Goal: Task Accomplishment & Management: Use online tool/utility

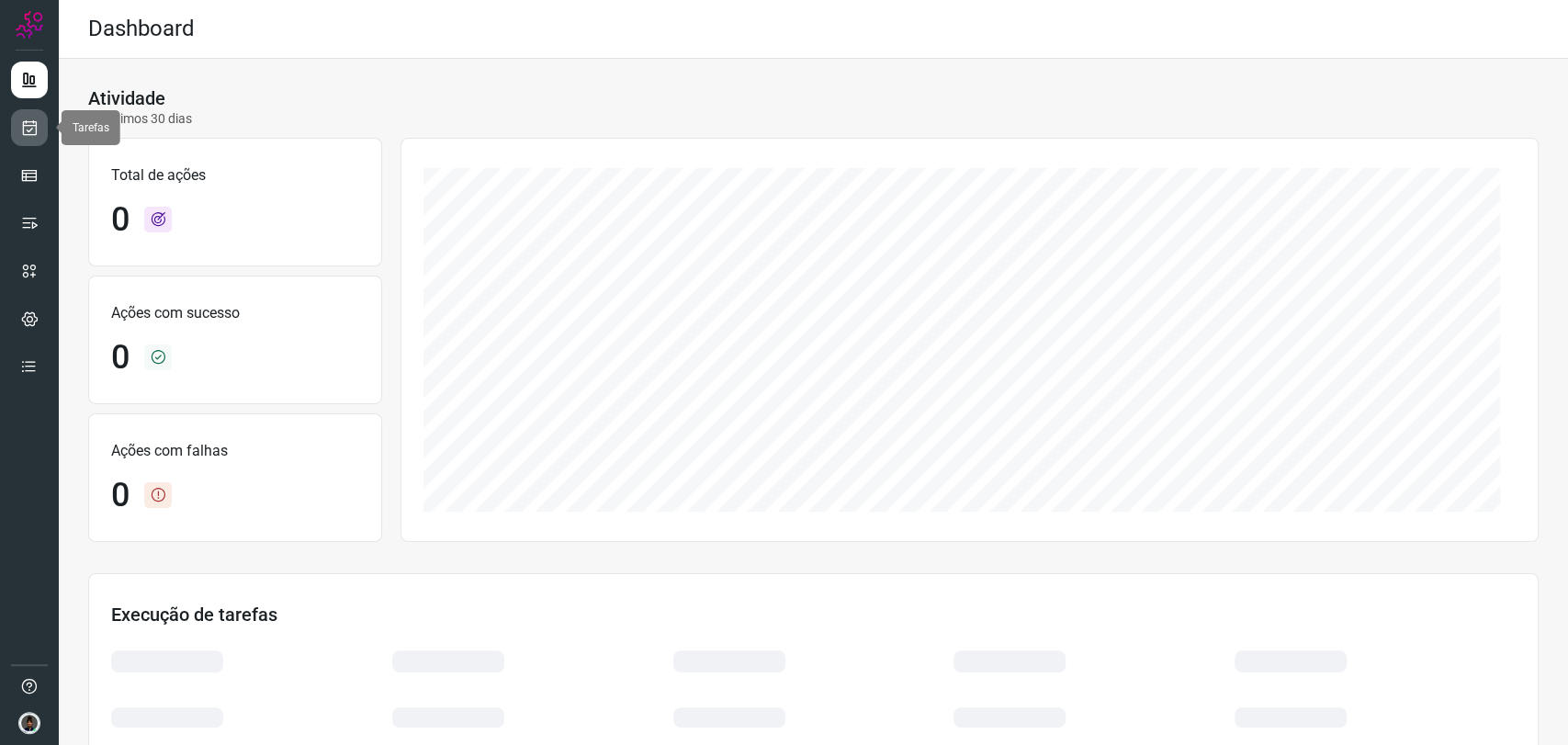
click at [39, 124] on link at bounding box center [29, 127] width 37 height 37
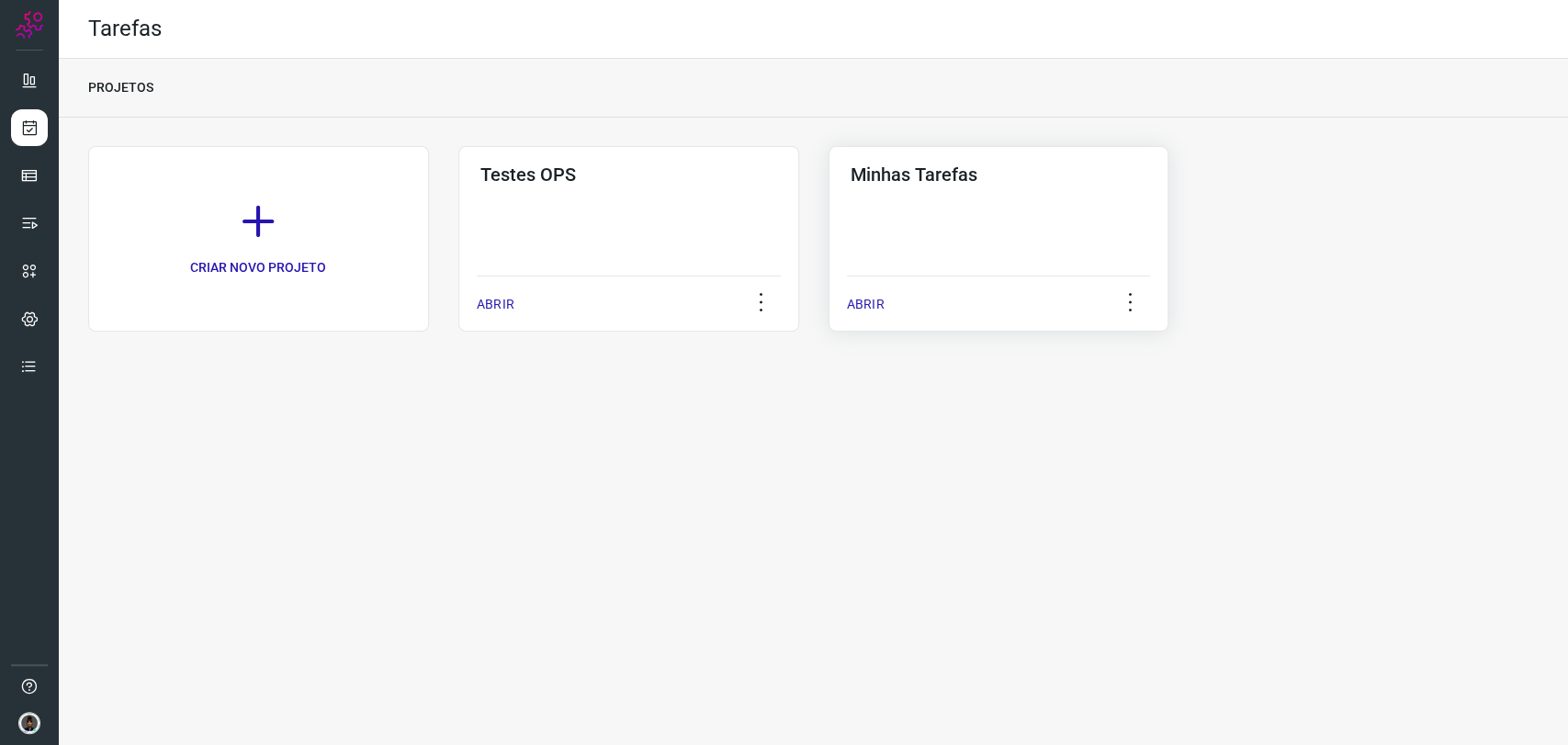
click at [959, 220] on div "Minhas Tarefas ABRIR" at bounding box center [998, 238] width 341 height 185
click at [974, 197] on div "Minhas Tarefas ABRIR" at bounding box center [998, 238] width 341 height 185
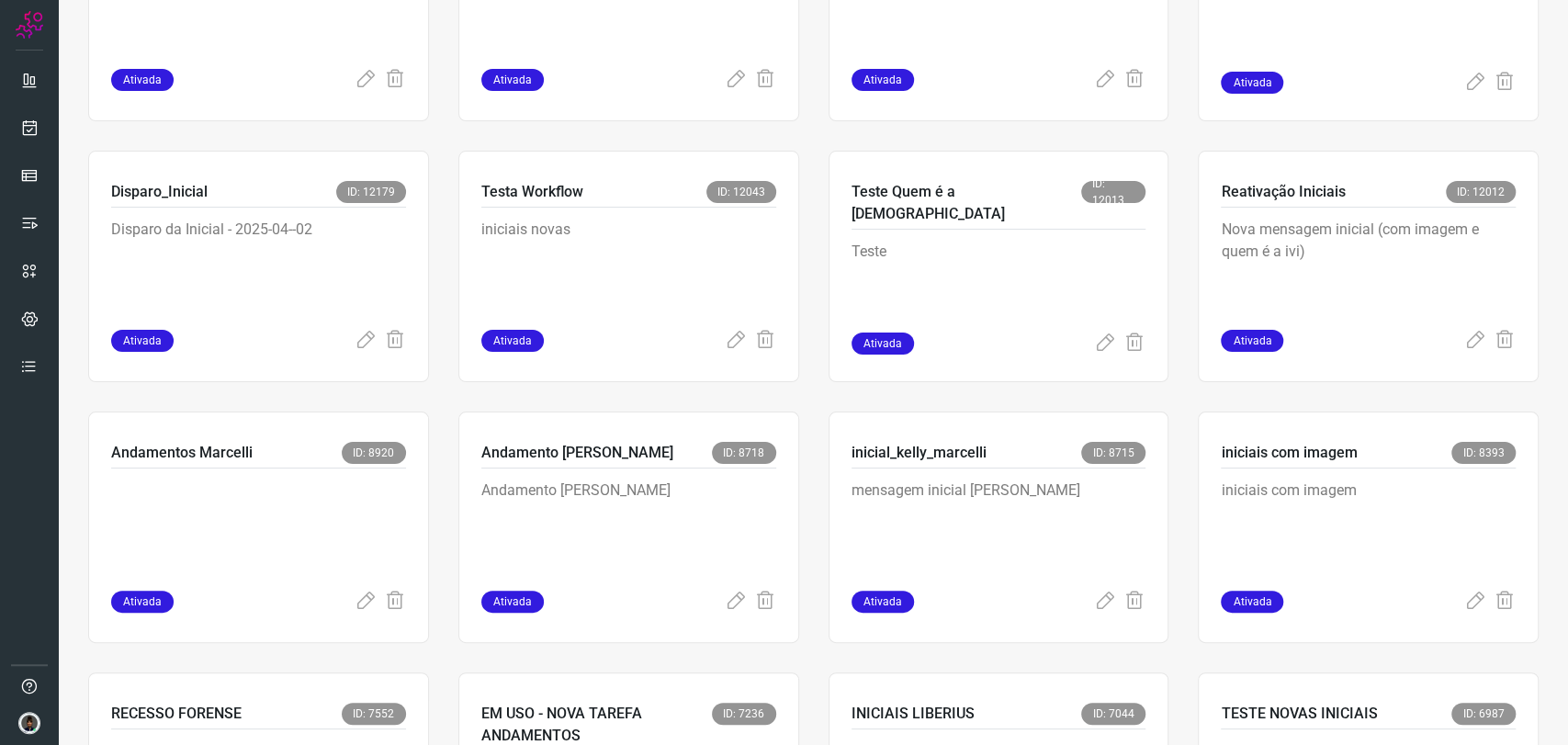
scroll to position [815, 0]
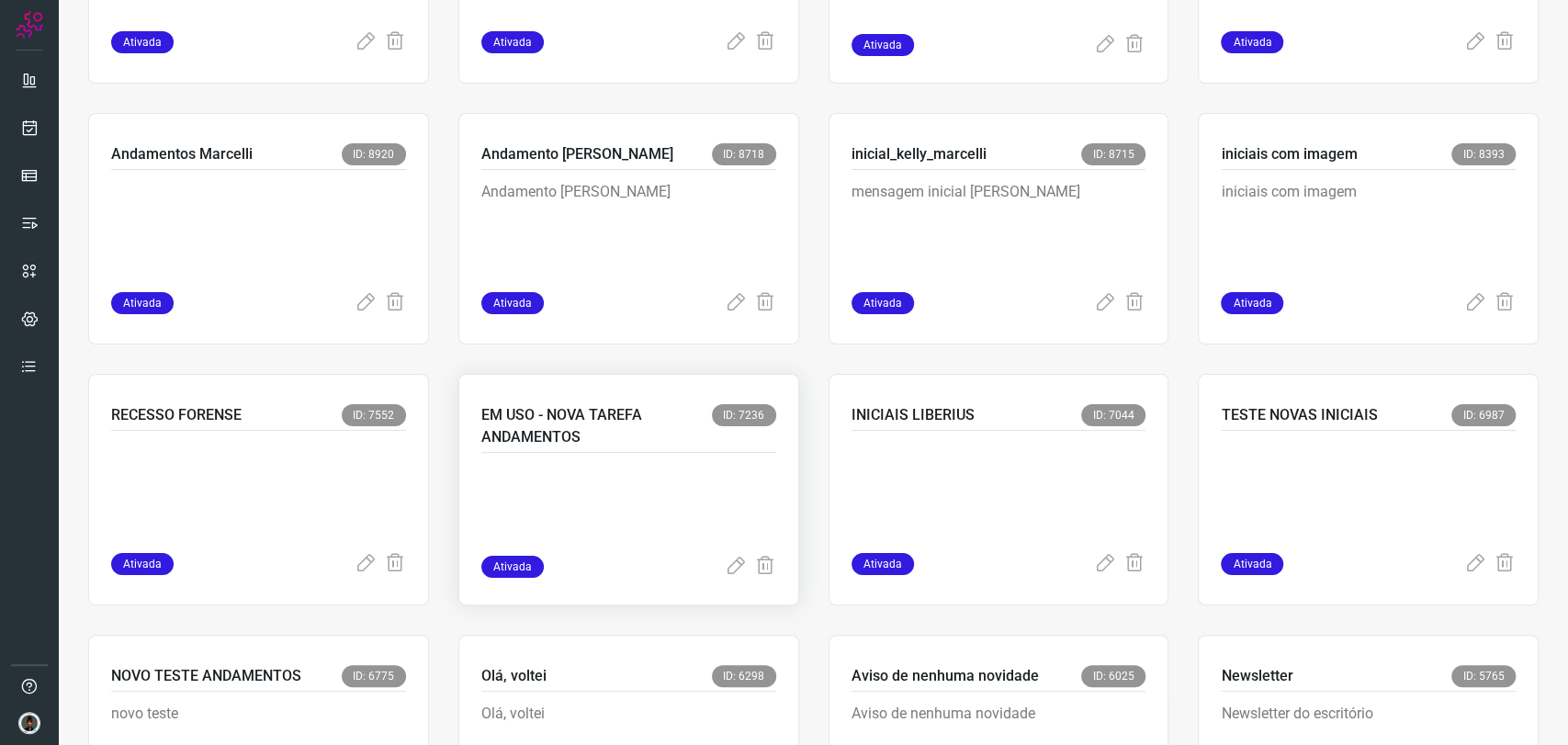
click at [684, 460] on div at bounding box center [629, 504] width 294 height 103
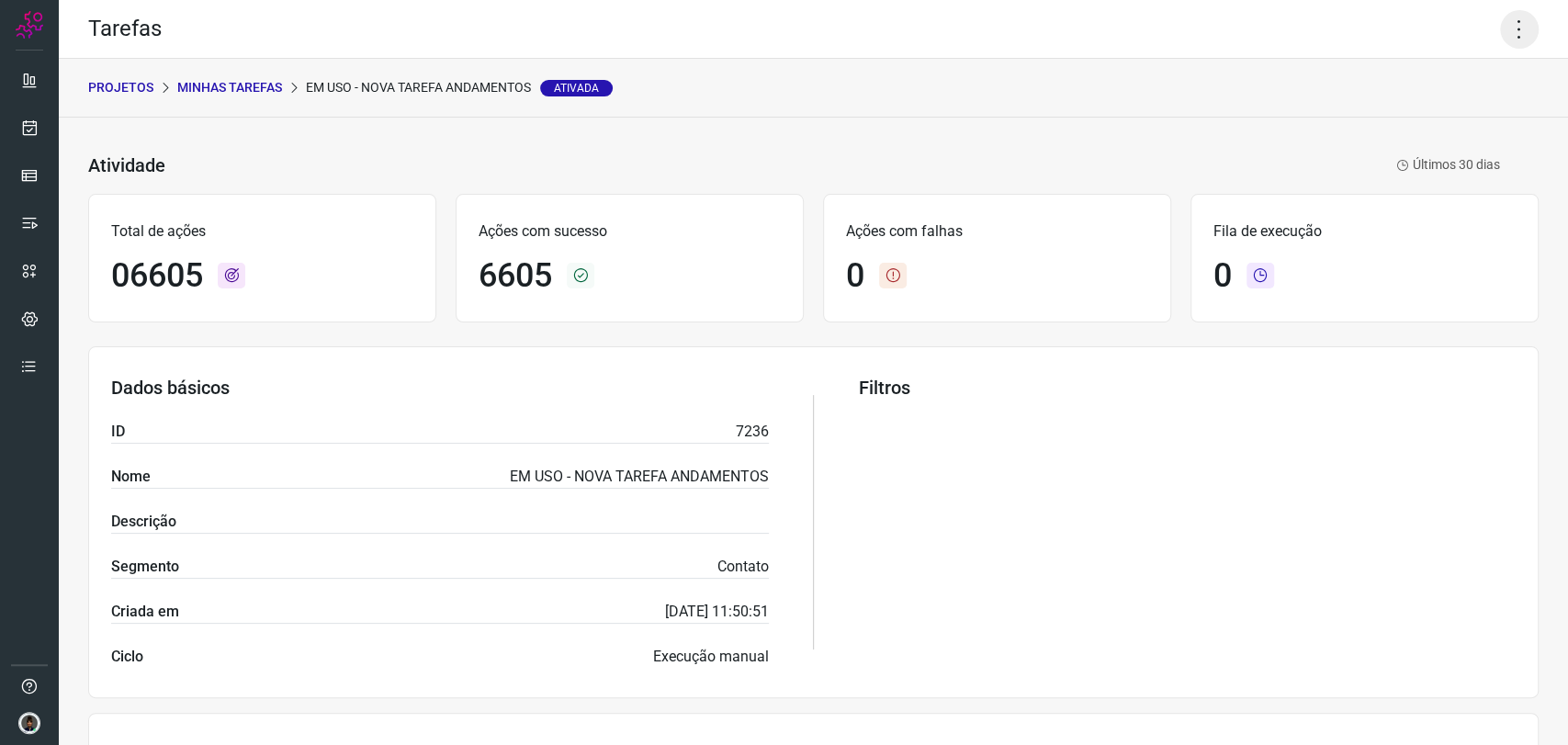
click at [1500, 26] on icon at bounding box center [1520, 29] width 39 height 39
click at [1427, 112] on li "Executar" at bounding box center [1439, 120] width 167 height 29
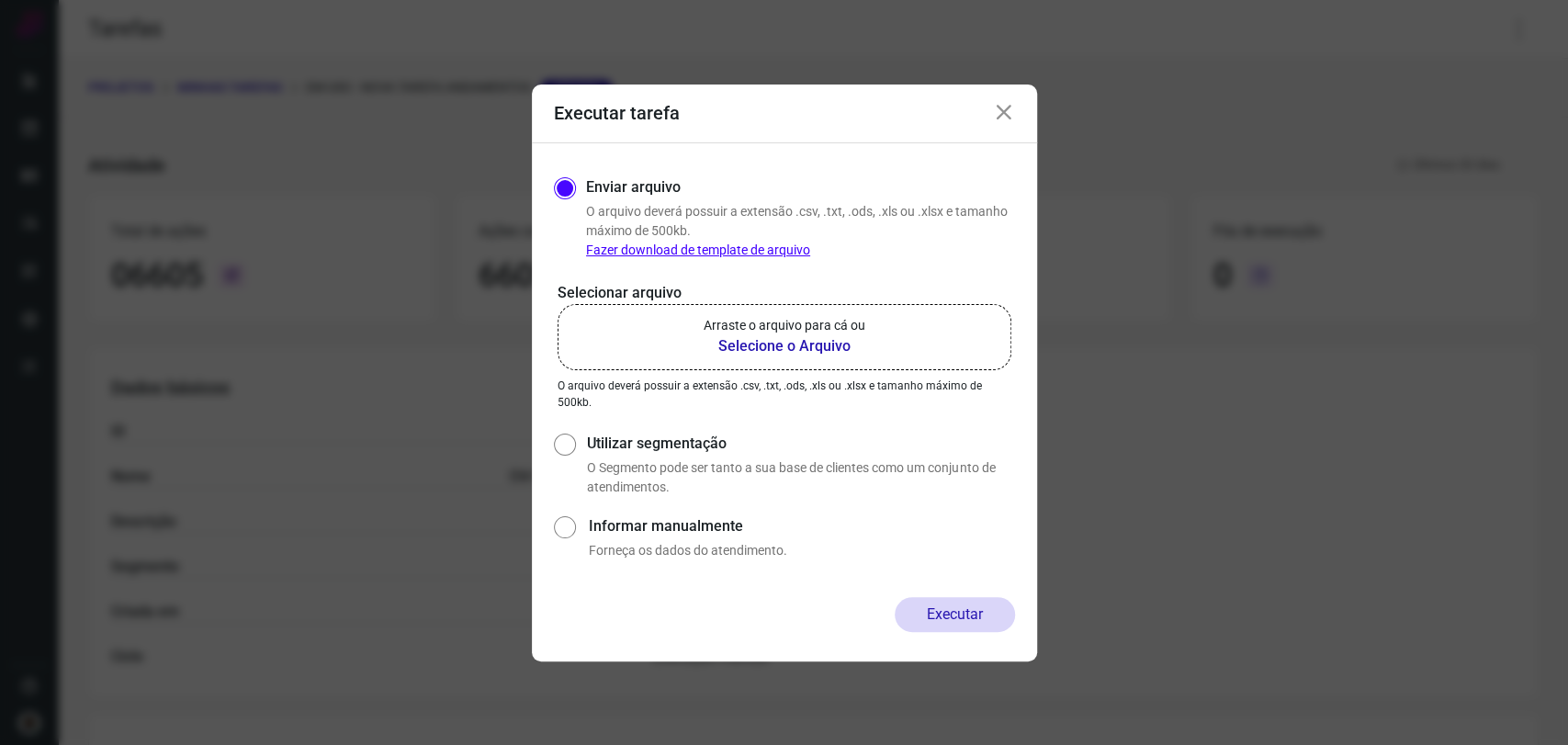
click at [850, 313] on label "Arraste o arquivo para cá ou Selecione o Arquivo" at bounding box center [785, 337] width 454 height 67
click at [0, 0] on input "Arraste o arquivo para cá ou Selecione o Arquivo" at bounding box center [0, 0] width 0 height 0
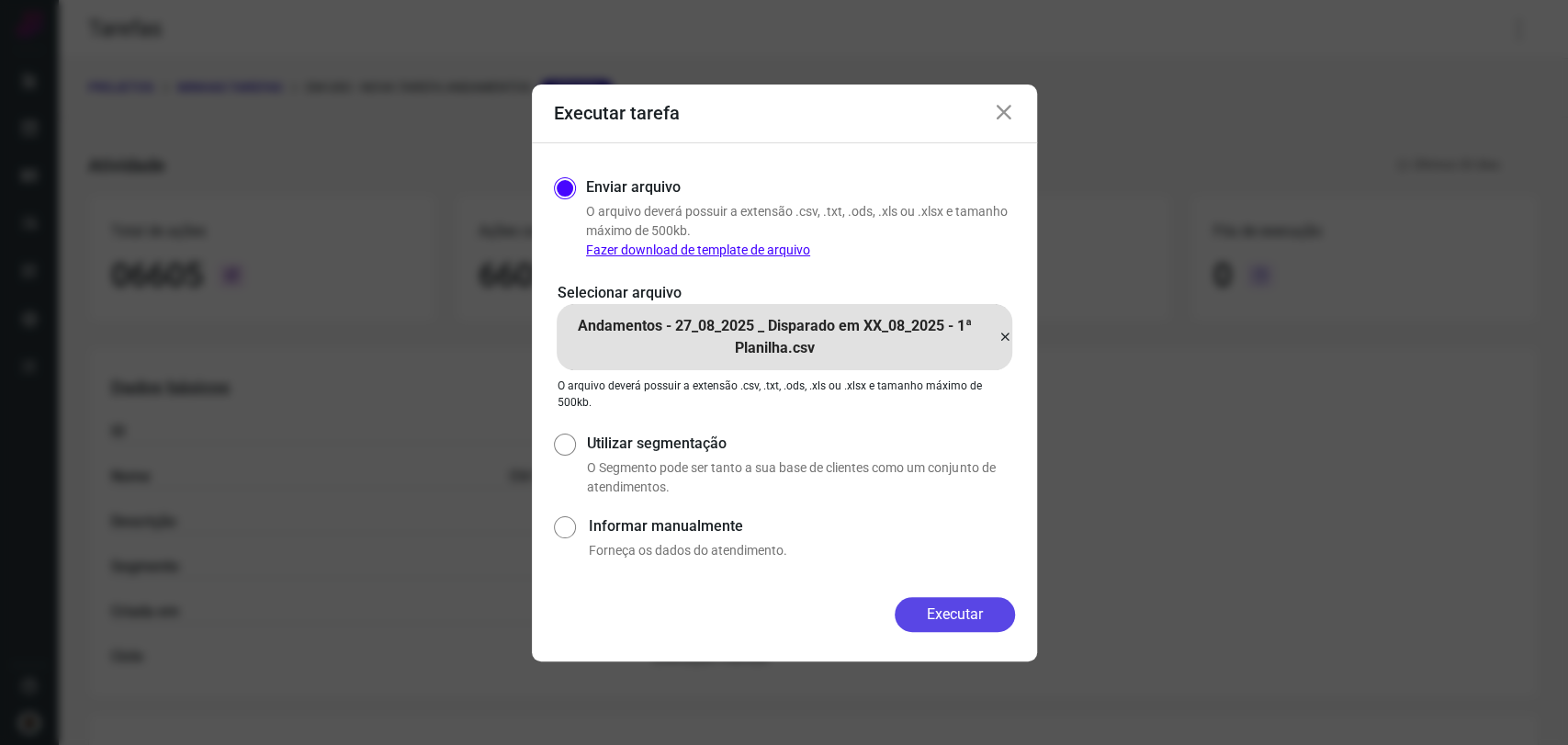
click at [963, 617] on button "Executar" at bounding box center [955, 615] width 121 height 35
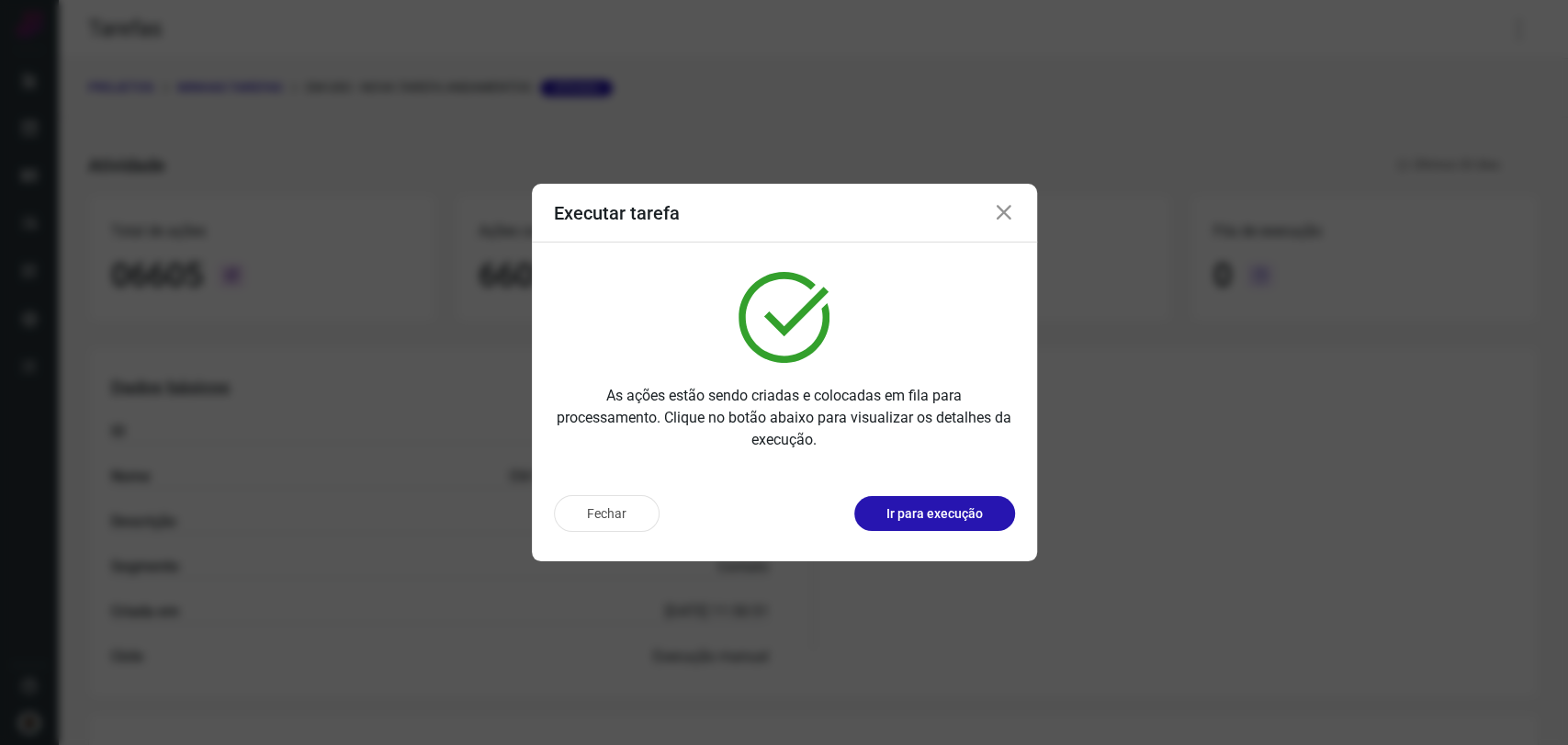
click at [850, 319] on div "As ações estão sendo criadas e colocadas em fila para processamento. Clique no …" at bounding box center [784, 361] width 505 height 237
